Goal: Task Accomplishment & Management: Complete application form

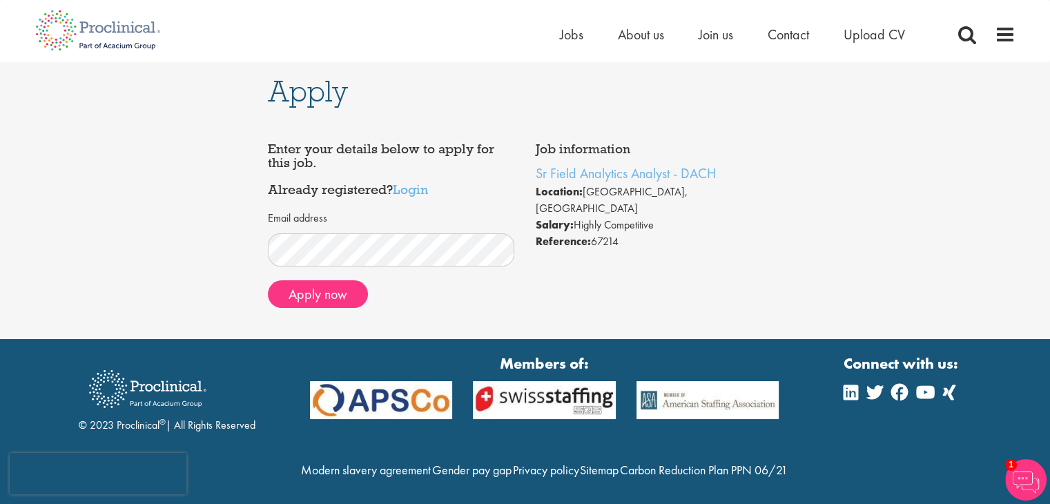
click at [615, 267] on div "Job information Sr Field Analytics Analyst - DACH Location: Munich, Deutschland…" at bounding box center [526, 226] width 536 height 183
click at [315, 296] on button "Apply now" at bounding box center [318, 294] width 100 height 28
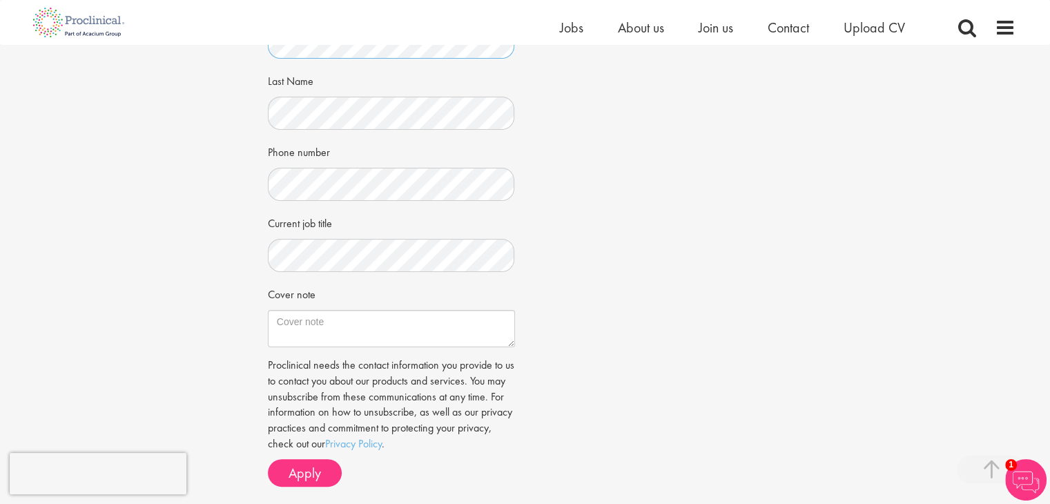
scroll to position [276, 0]
click at [302, 474] on span "Apply" at bounding box center [305, 472] width 32 height 18
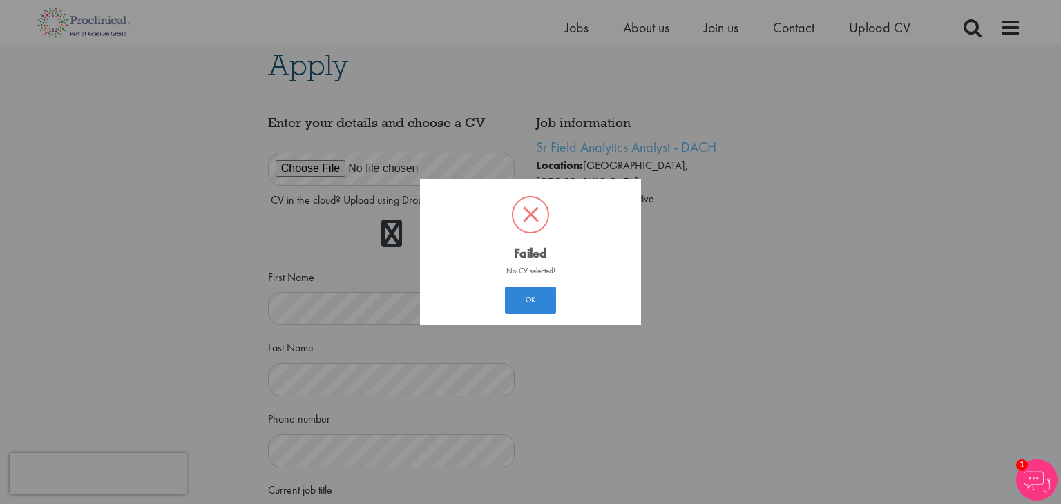
scroll to position [8, 0]
click at [523, 302] on button "OK" at bounding box center [530, 301] width 51 height 28
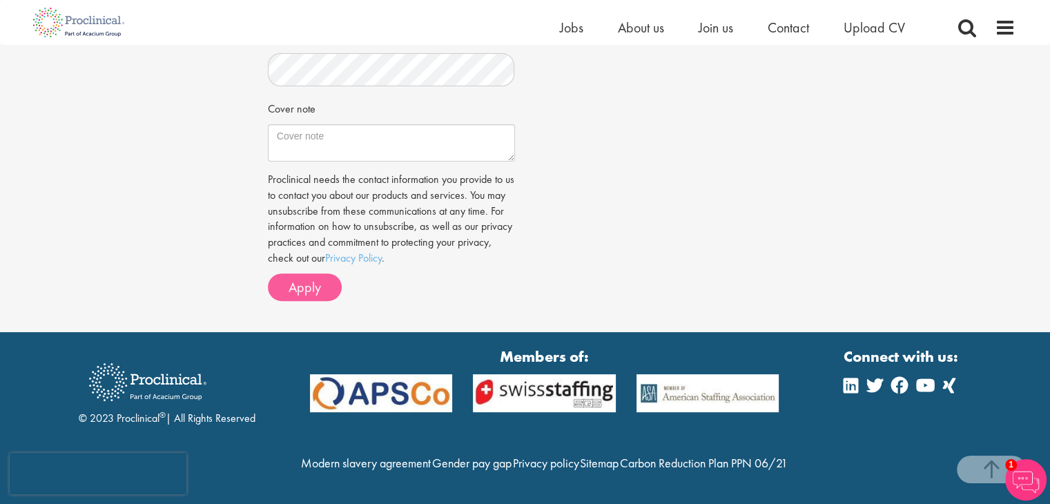
scroll to position [491, 0]
click at [321, 273] on button "Apply" at bounding box center [305, 287] width 74 height 28
